Goal: Share content

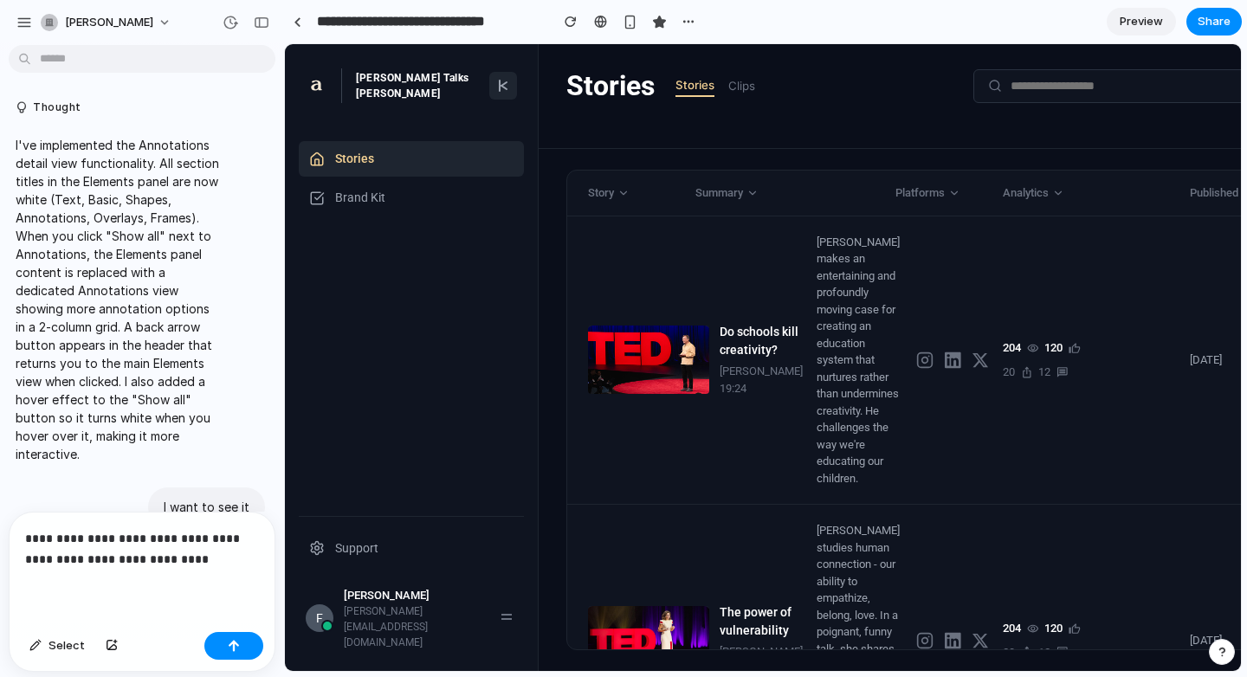
scroll to position [8400, 0]
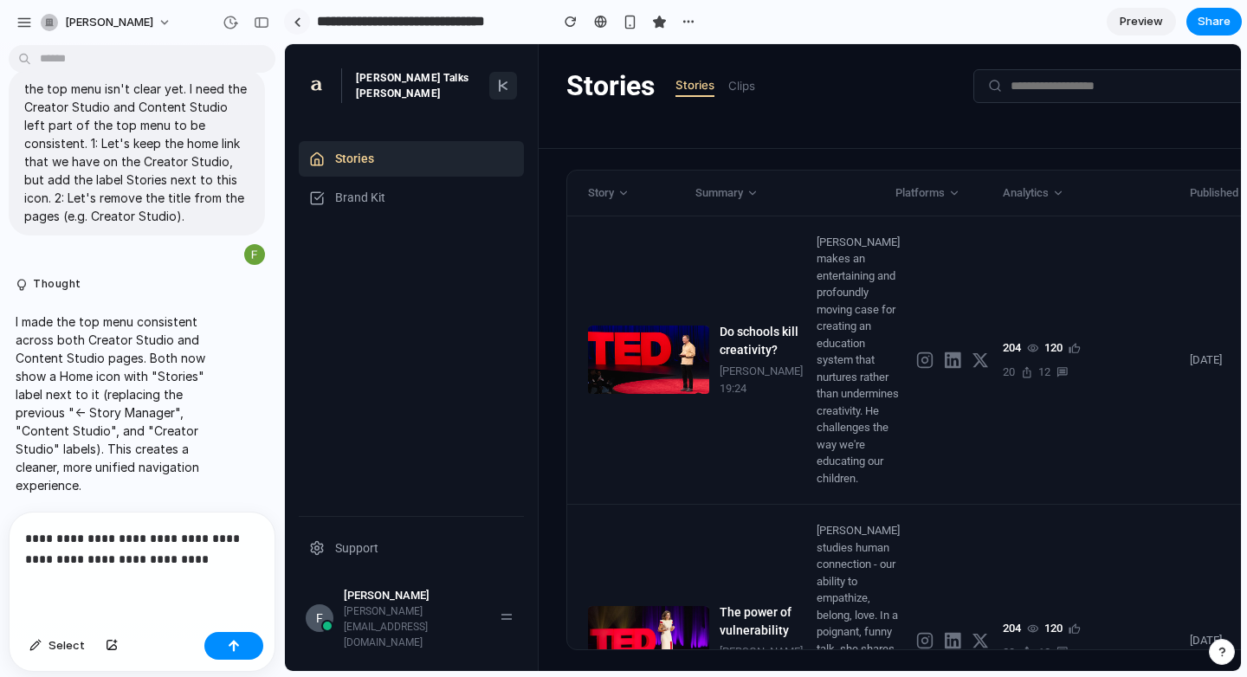
click at [295, 16] on link at bounding box center [297, 22] width 26 height 26
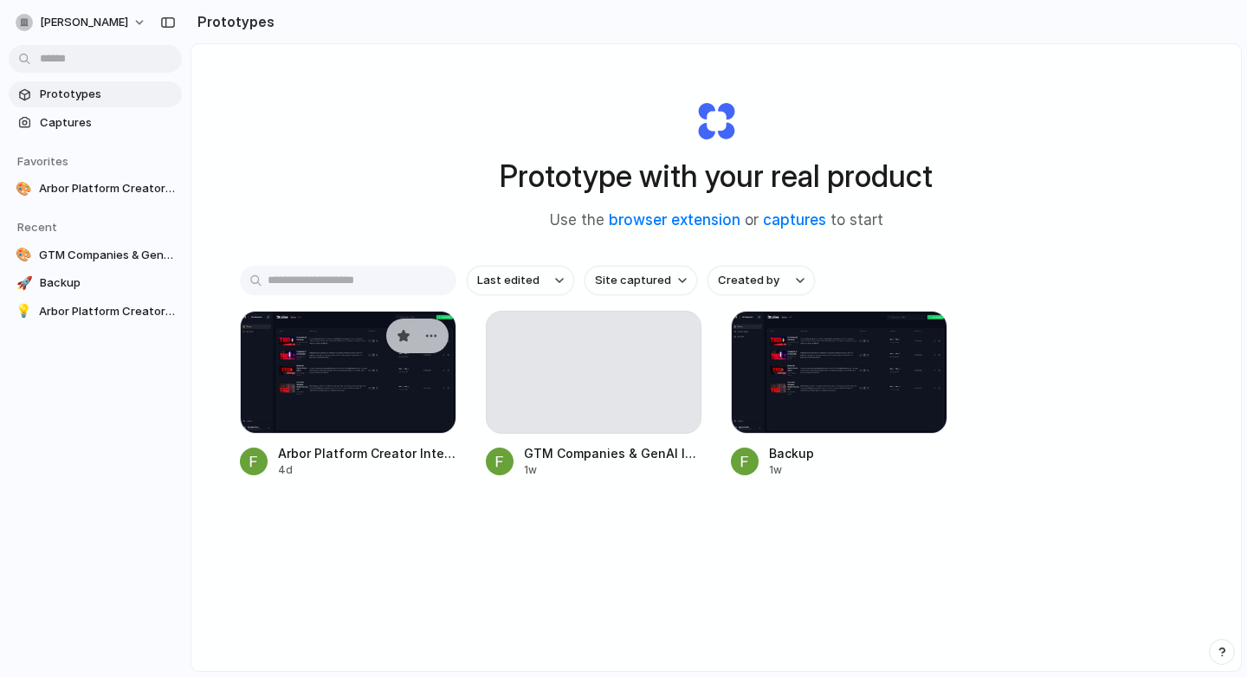
click at [258, 417] on div at bounding box center [348, 372] width 216 height 123
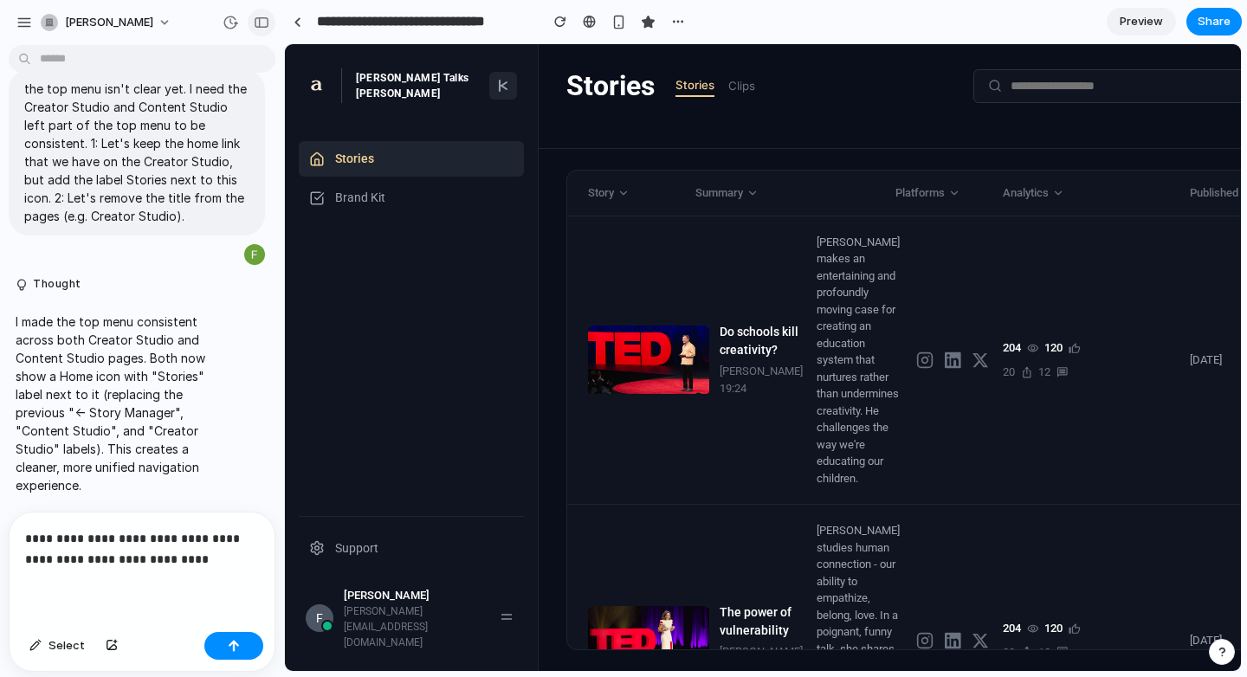
click at [267, 19] on div "button" at bounding box center [262, 22] width 16 height 12
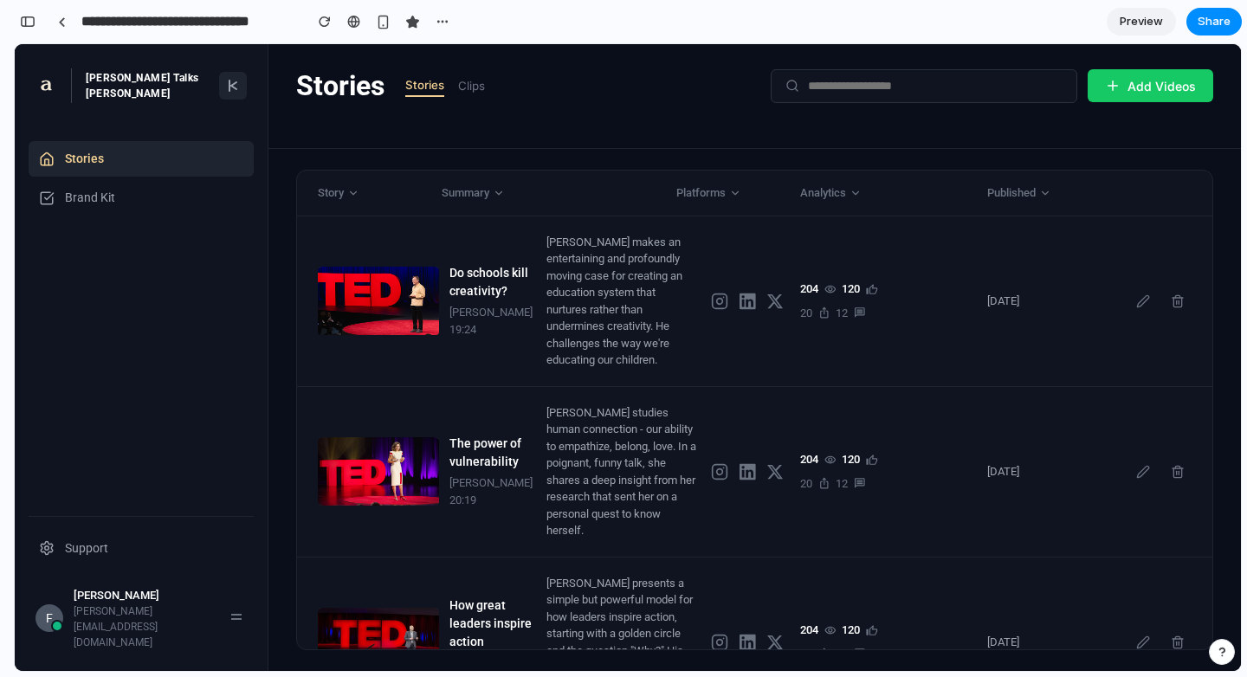
scroll to position [11301, 0]
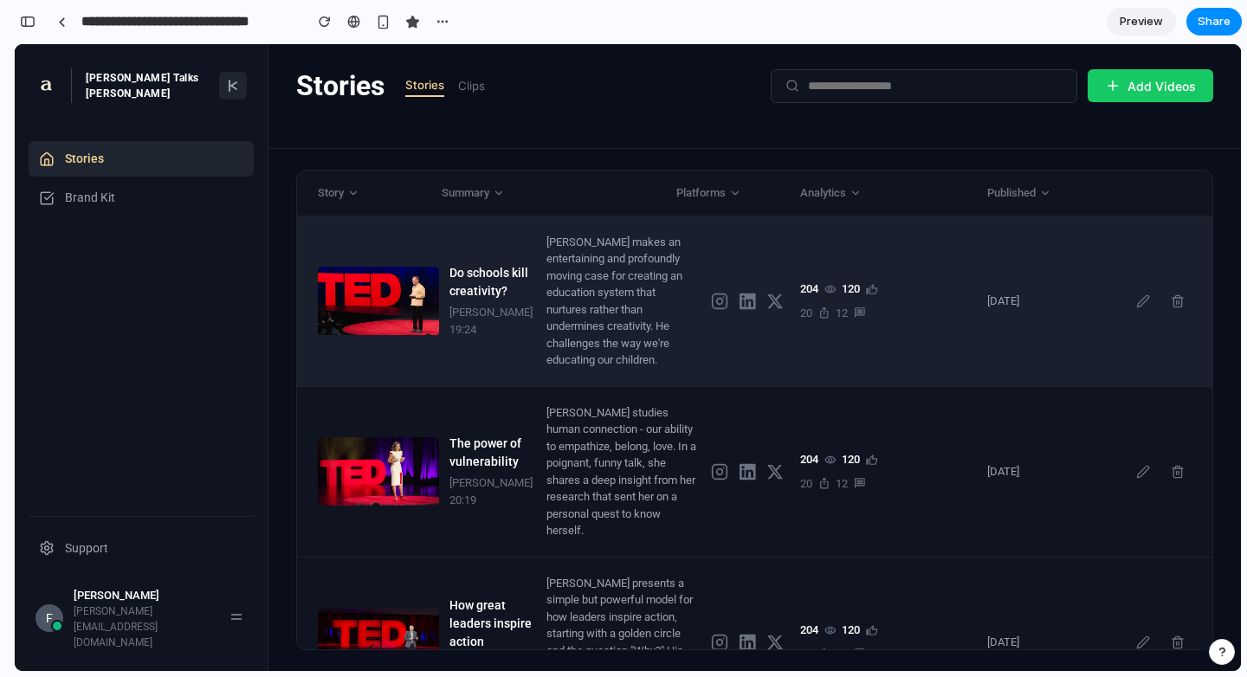
click at [572, 294] on div "[PERSON_NAME] makes an entertaining and profoundly moving case for creating an …" at bounding box center [621, 301] width 151 height 135
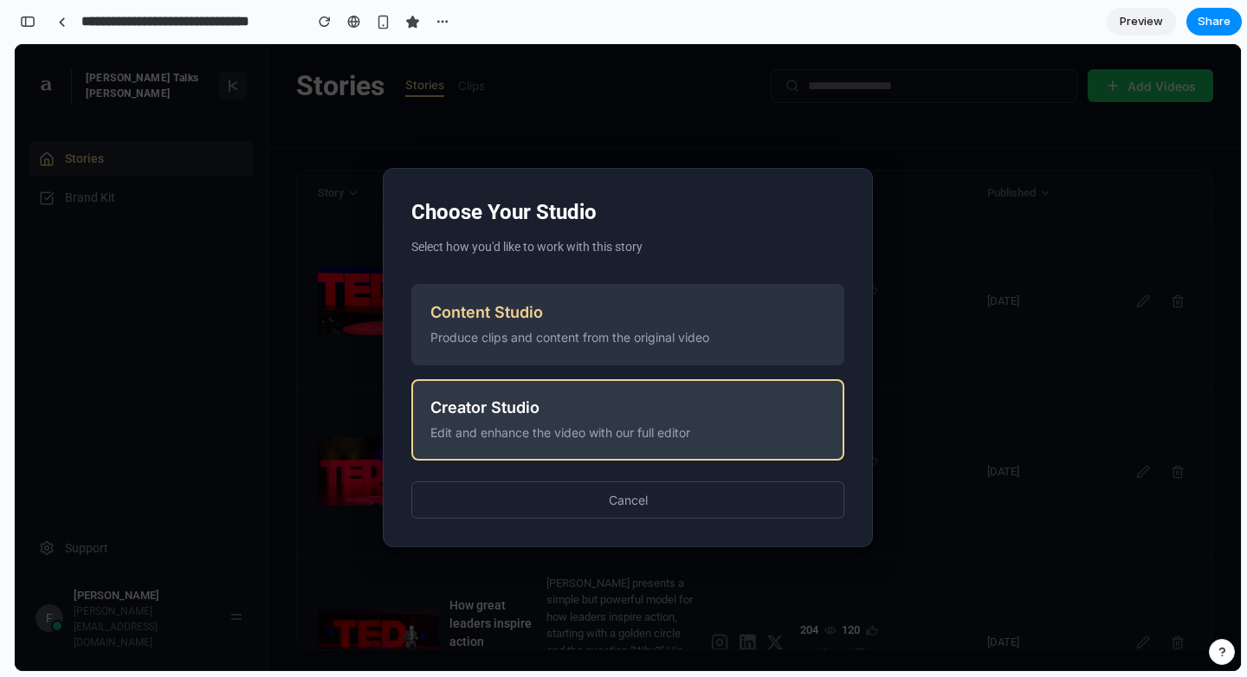
click at [609, 404] on div "Creator Studio" at bounding box center [627, 407] width 395 height 18
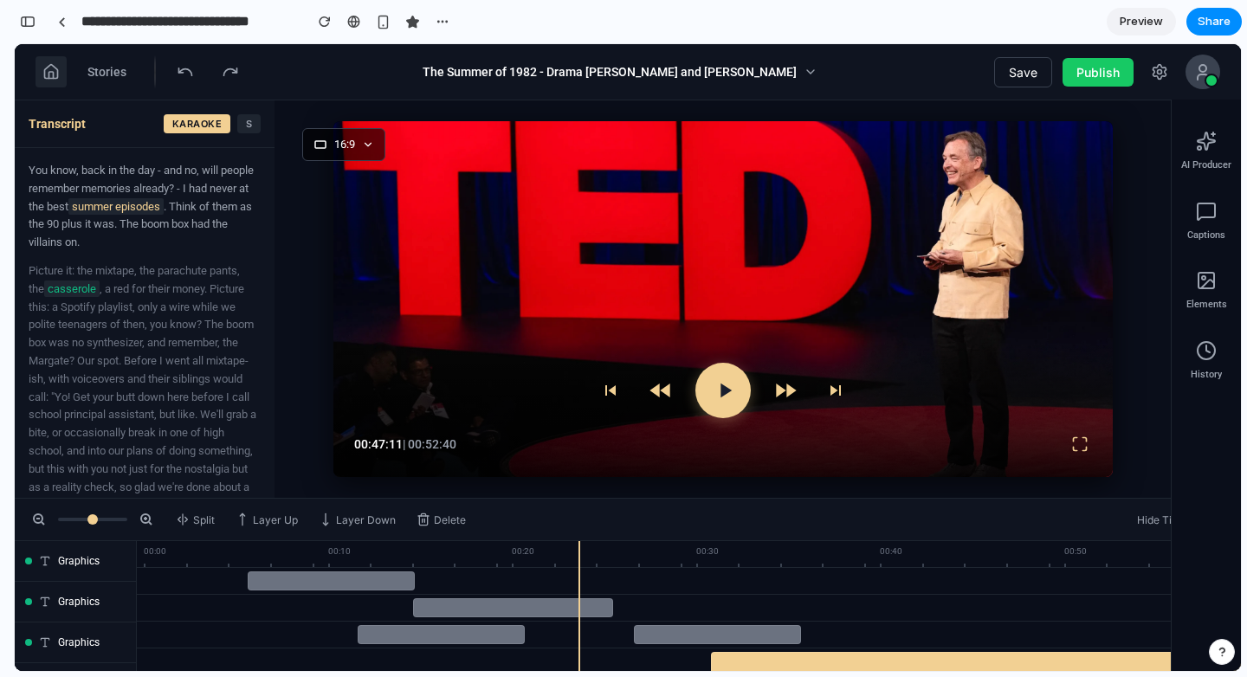
click at [61, 75] on button at bounding box center [51, 71] width 31 height 31
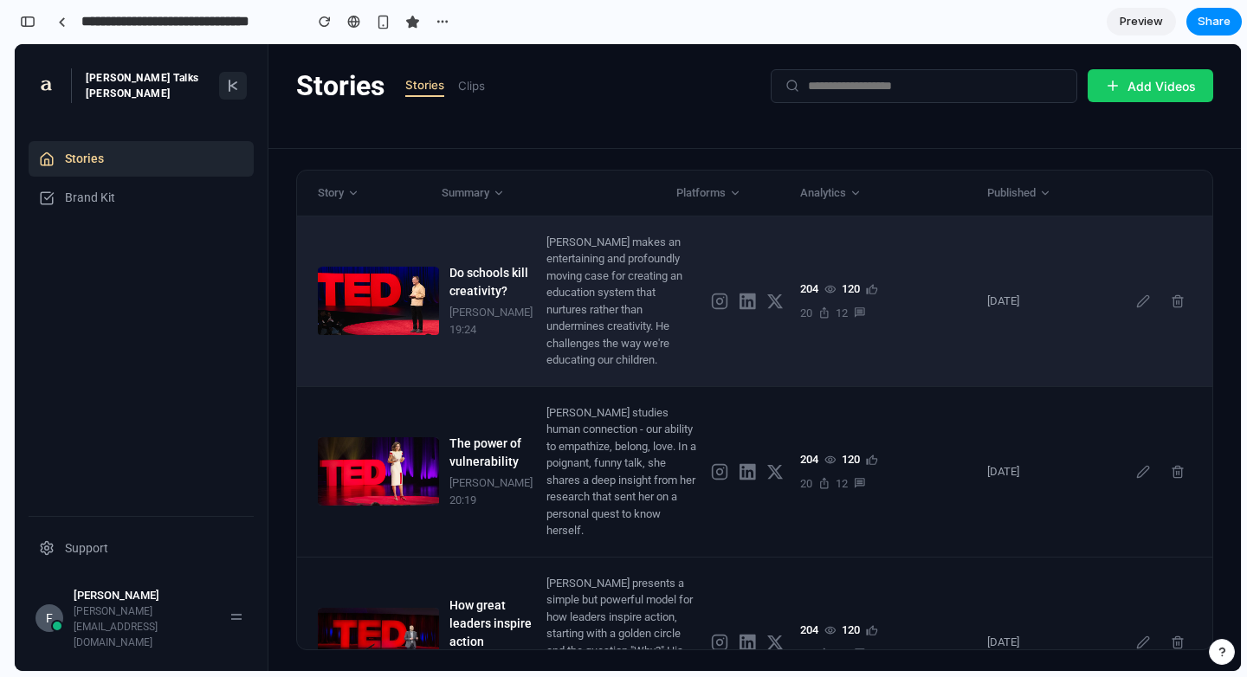
click at [635, 282] on div "[PERSON_NAME] makes an entertaining and profoundly moving case for creating an …" at bounding box center [621, 301] width 151 height 135
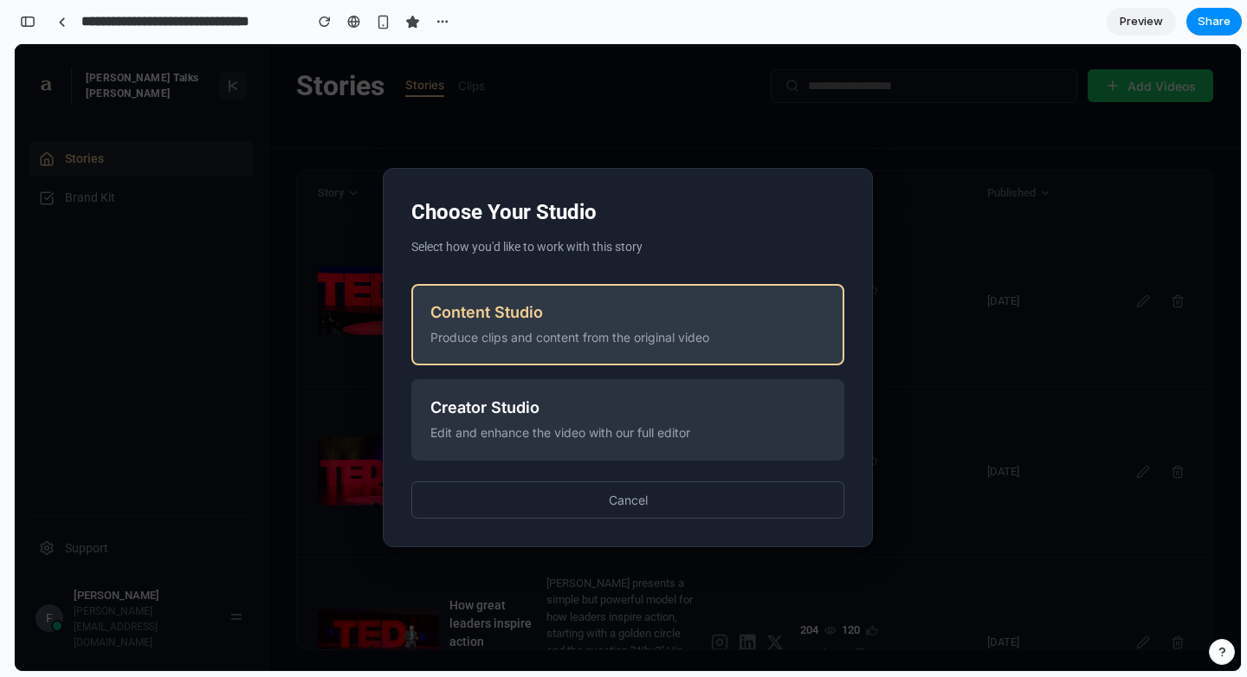
click at [598, 319] on div "Content Studio" at bounding box center [627, 312] width 395 height 18
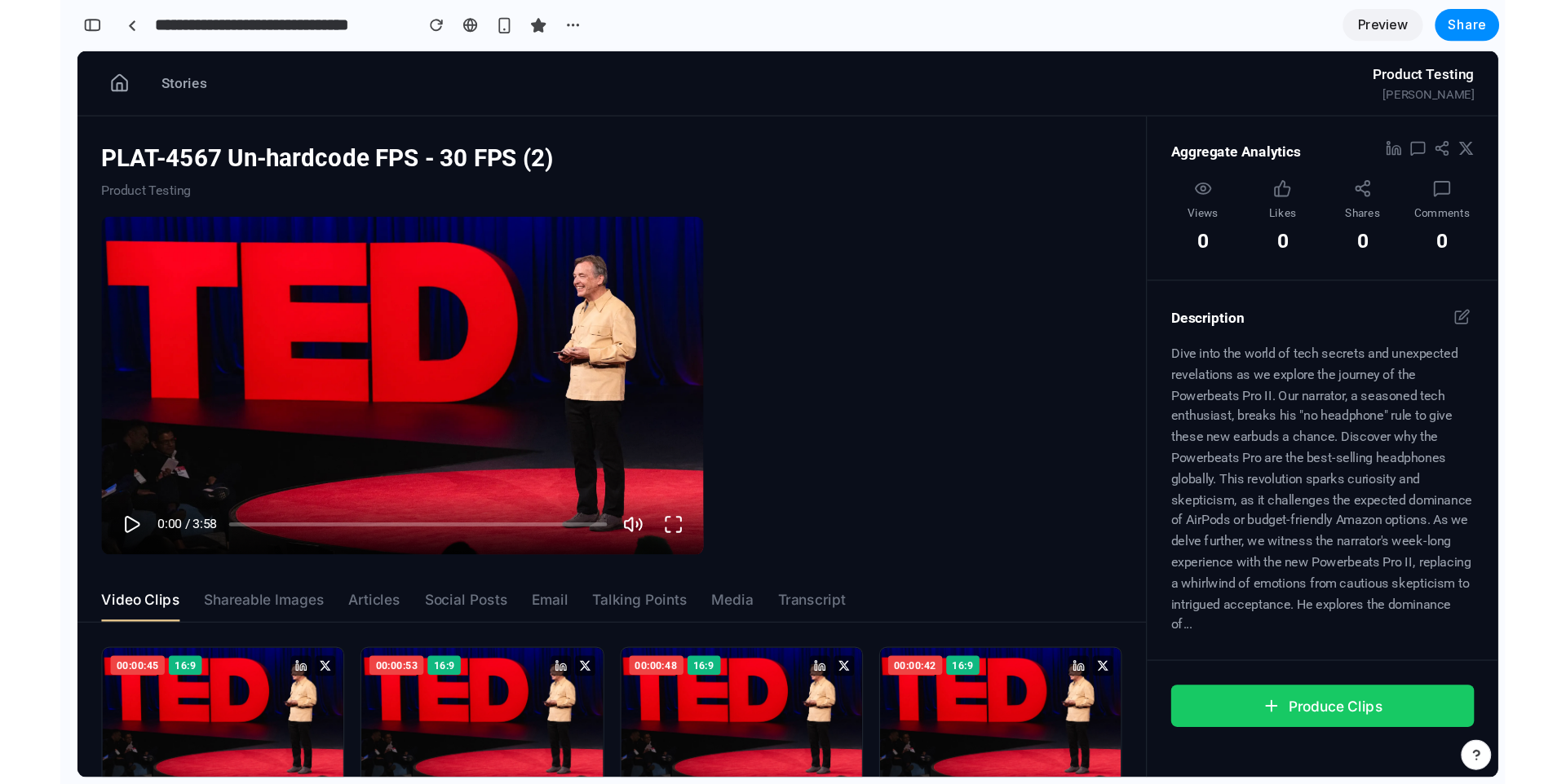
scroll to position [10488, 0]
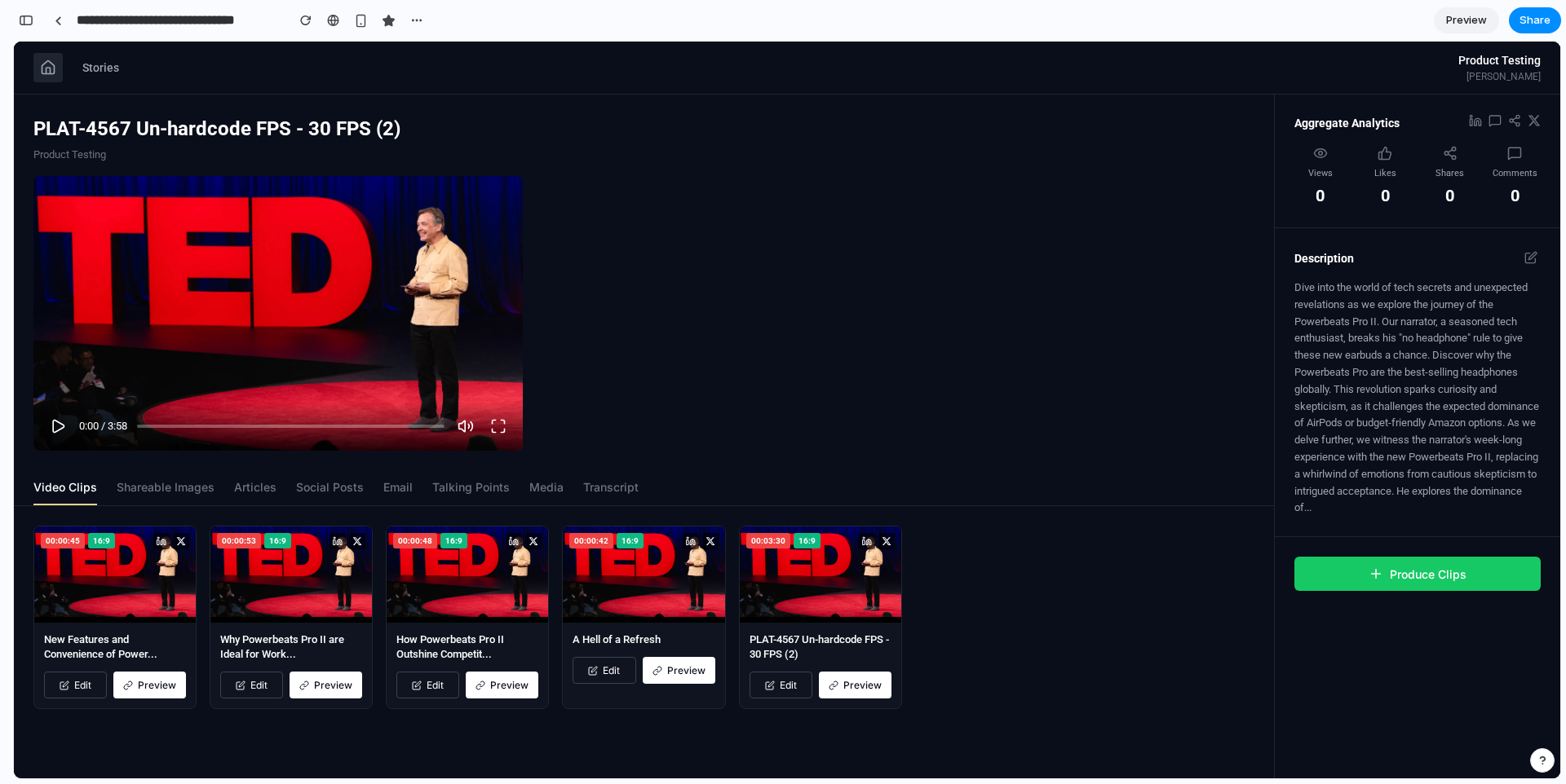
click at [51, 64] on icon at bounding box center [47, 67] width 16 height 16
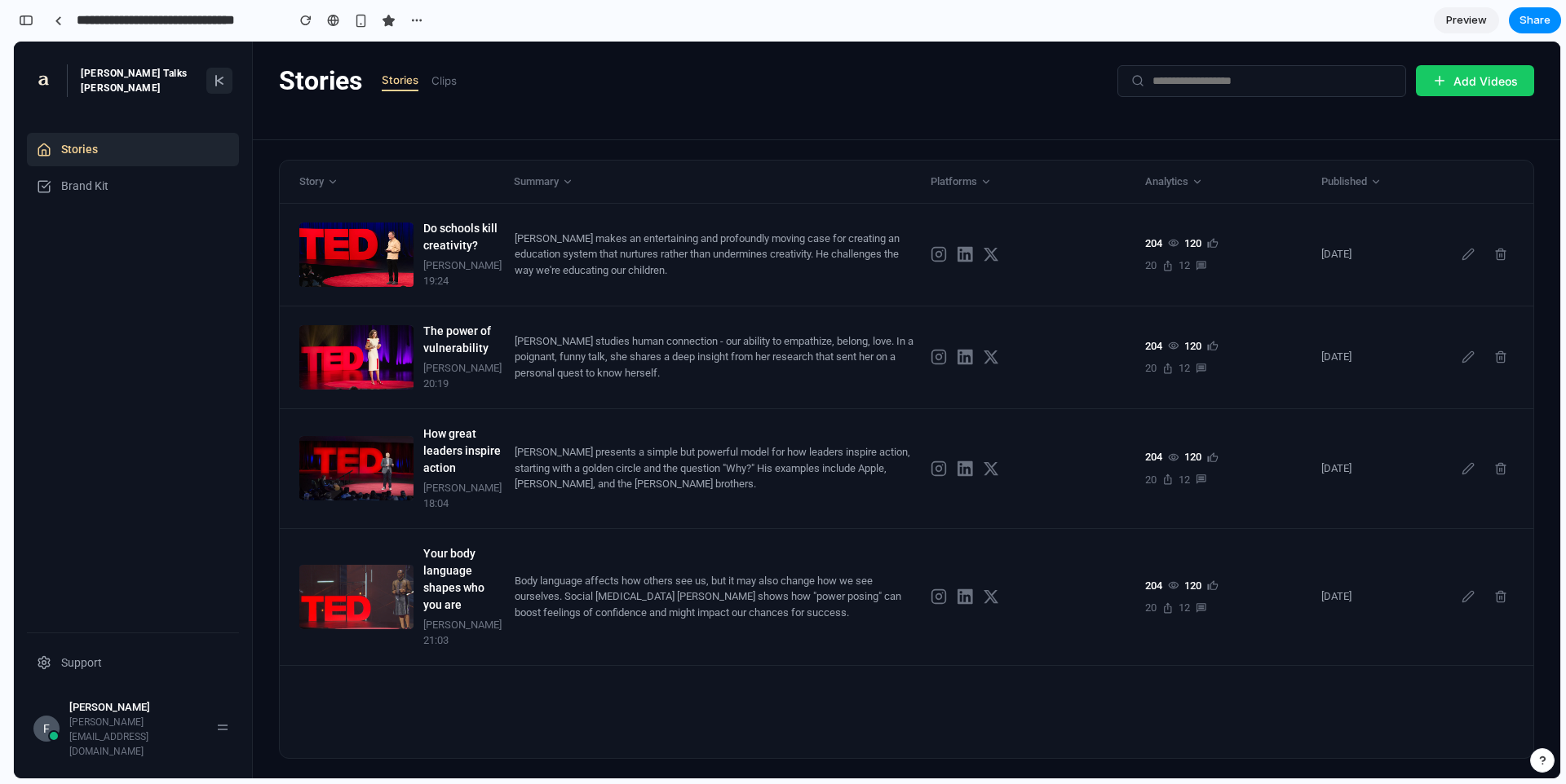
click at [227, 83] on button at bounding box center [219, 81] width 26 height 26
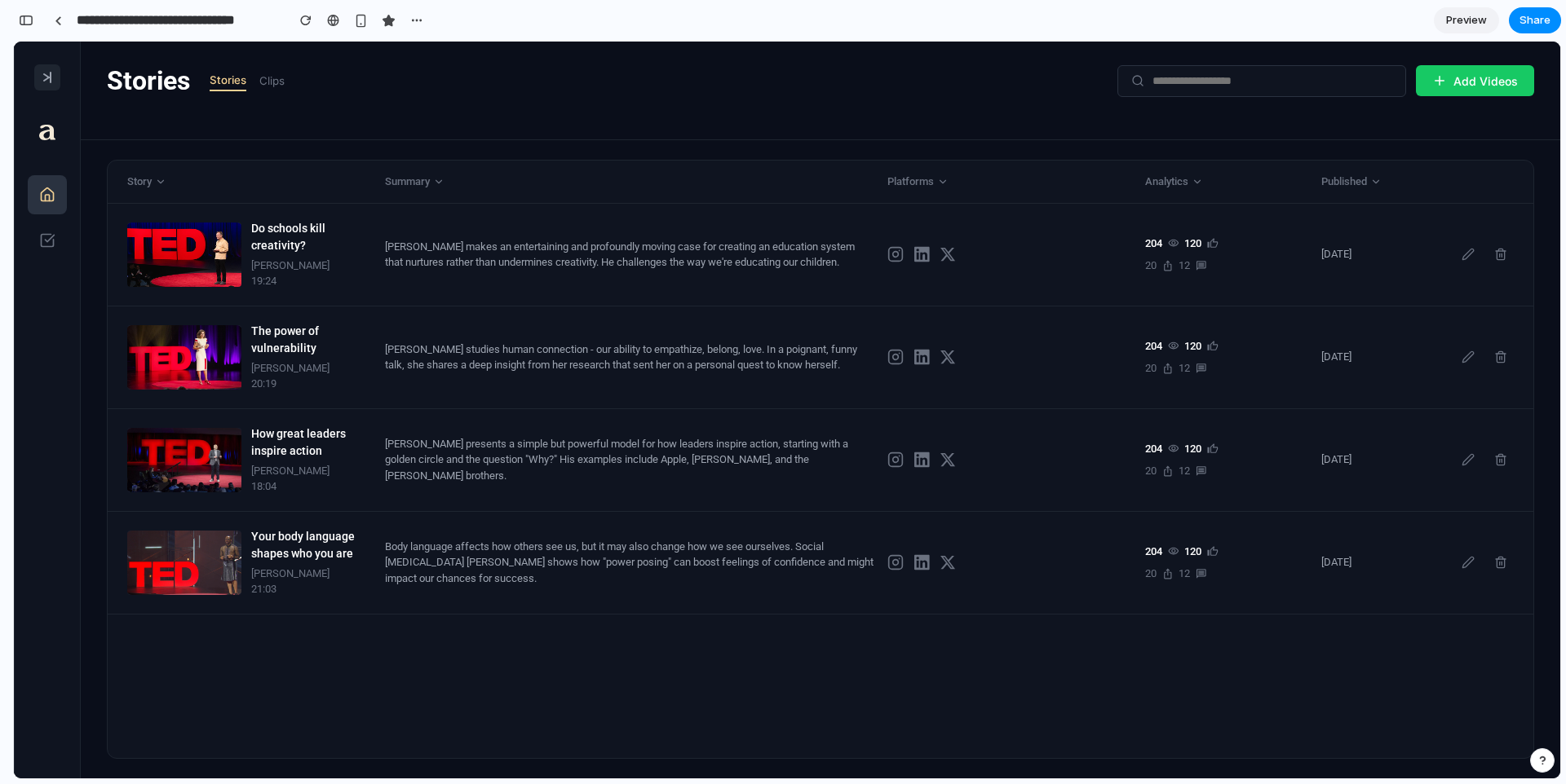
click at [51, 82] on line at bounding box center [51, 77] width 0 height 9
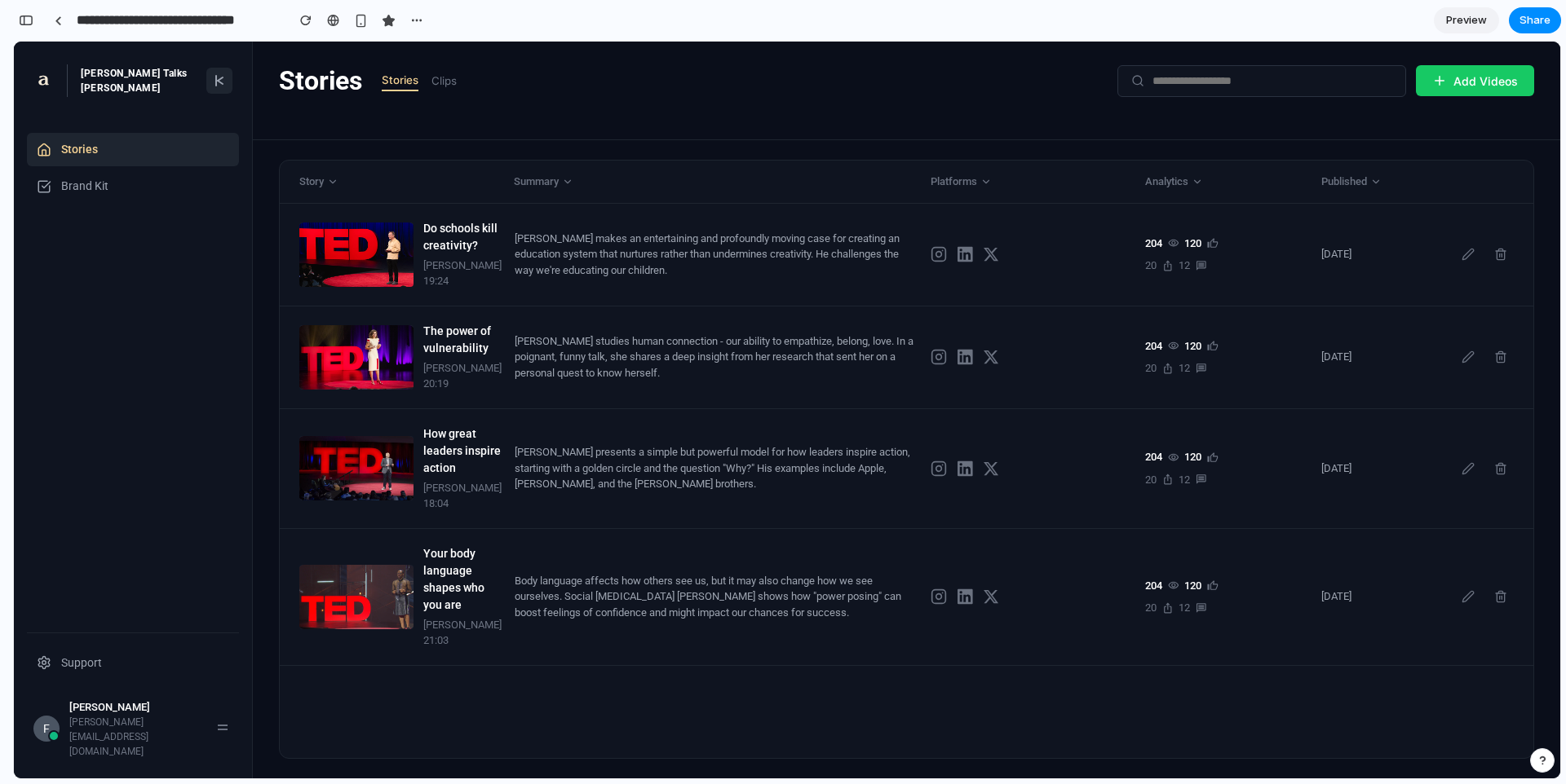
click at [631, 85] on div "Stories Stories Clips Add Videos" at bounding box center [906, 81] width 1255 height 40
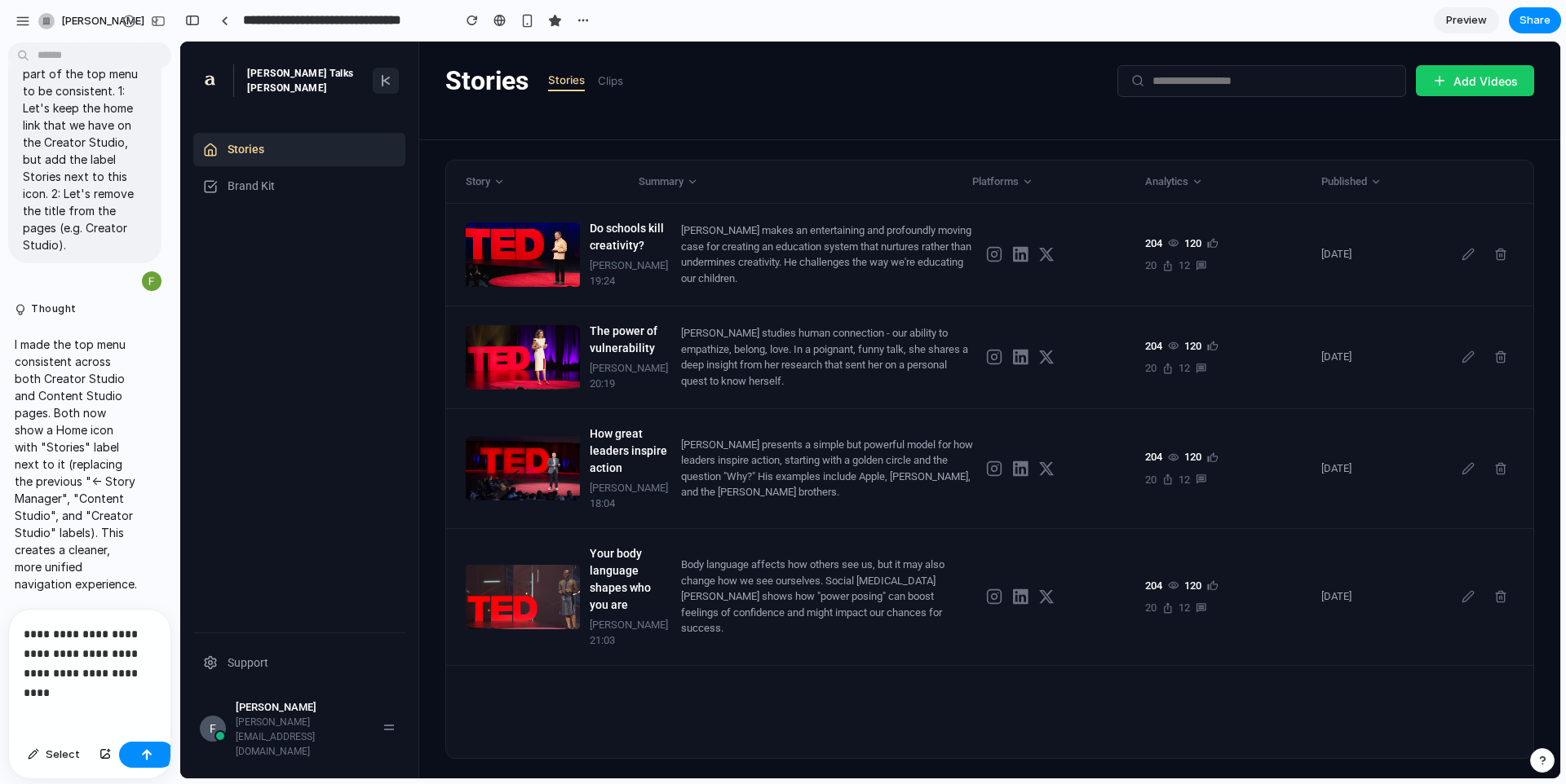
drag, startPoint x: 652, startPoint y: 114, endPoint x: 643, endPoint y: 108, distance: 10.8
click at [652, 114] on div "Stories Stories Clips Add Videos" at bounding box center [989, 90] width 1140 height 99
click at [1173, 21] on span "Share" at bounding box center [1534, 20] width 31 height 16
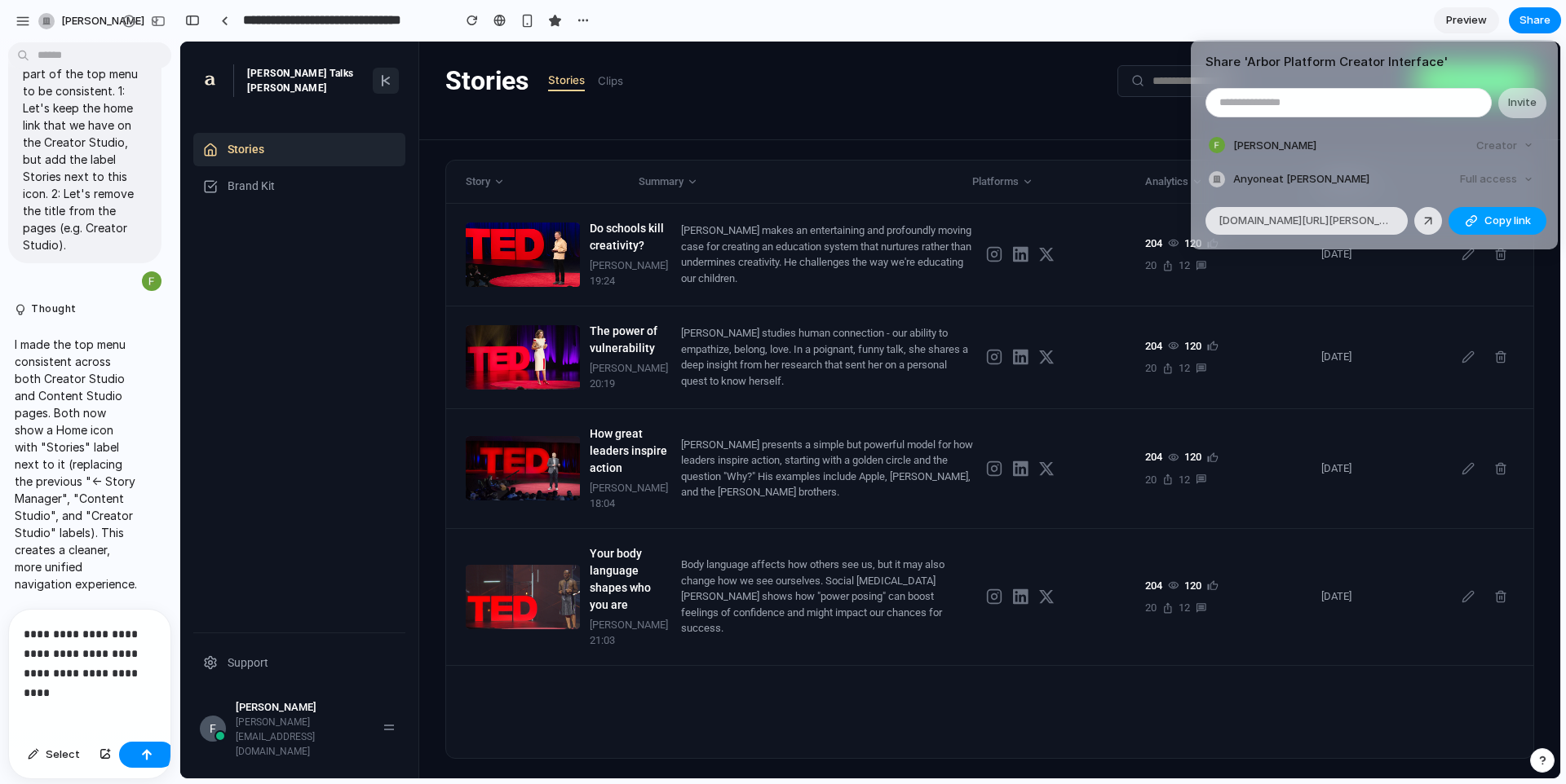
click at [1173, 221] on span "Copy link" at bounding box center [1507, 220] width 46 height 16
click at [767, 186] on div "Share ' Arbor Platform Creator Interface ' Invite [PERSON_NAME] Creator Anyone …" at bounding box center [783, 392] width 1566 height 784
